Goal: Find specific page/section: Find specific page/section

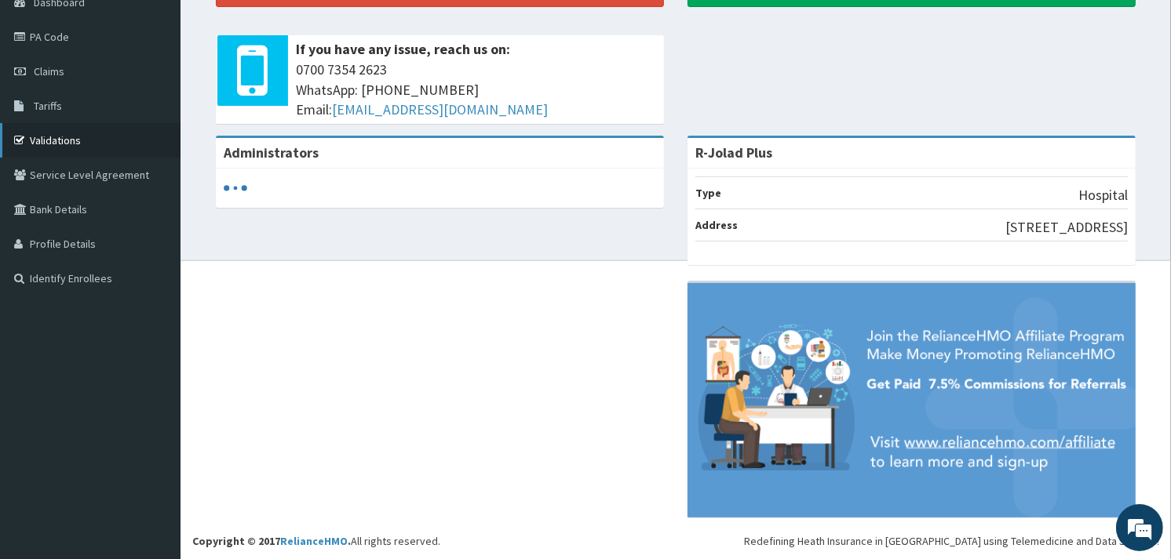
click at [66, 130] on link "Validations" at bounding box center [90, 140] width 180 height 35
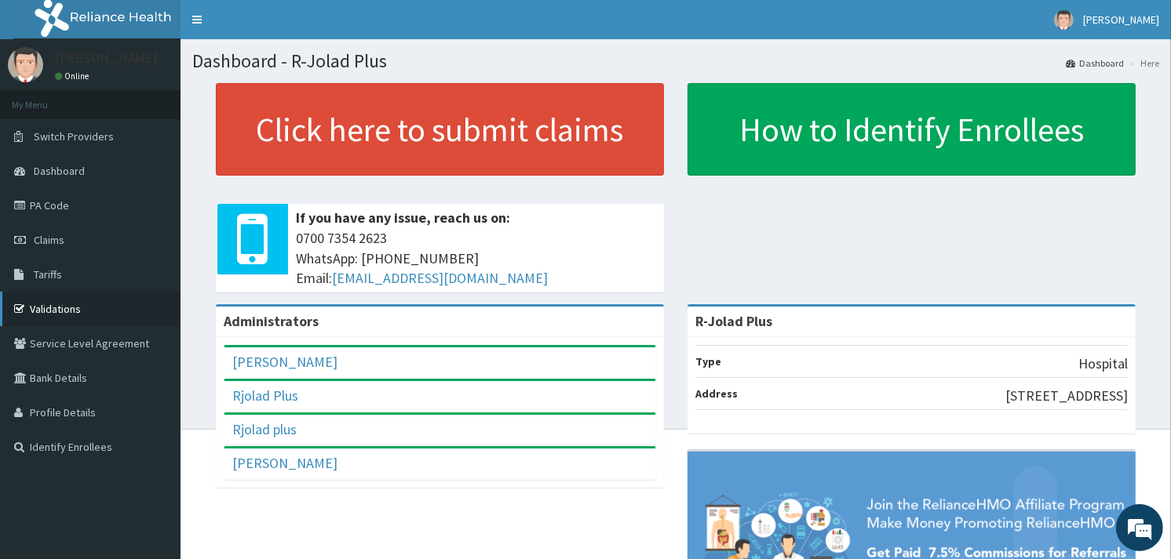
click at [40, 310] on link "Validations" at bounding box center [90, 309] width 180 height 35
